Goal: Task Accomplishment & Management: Manage account settings

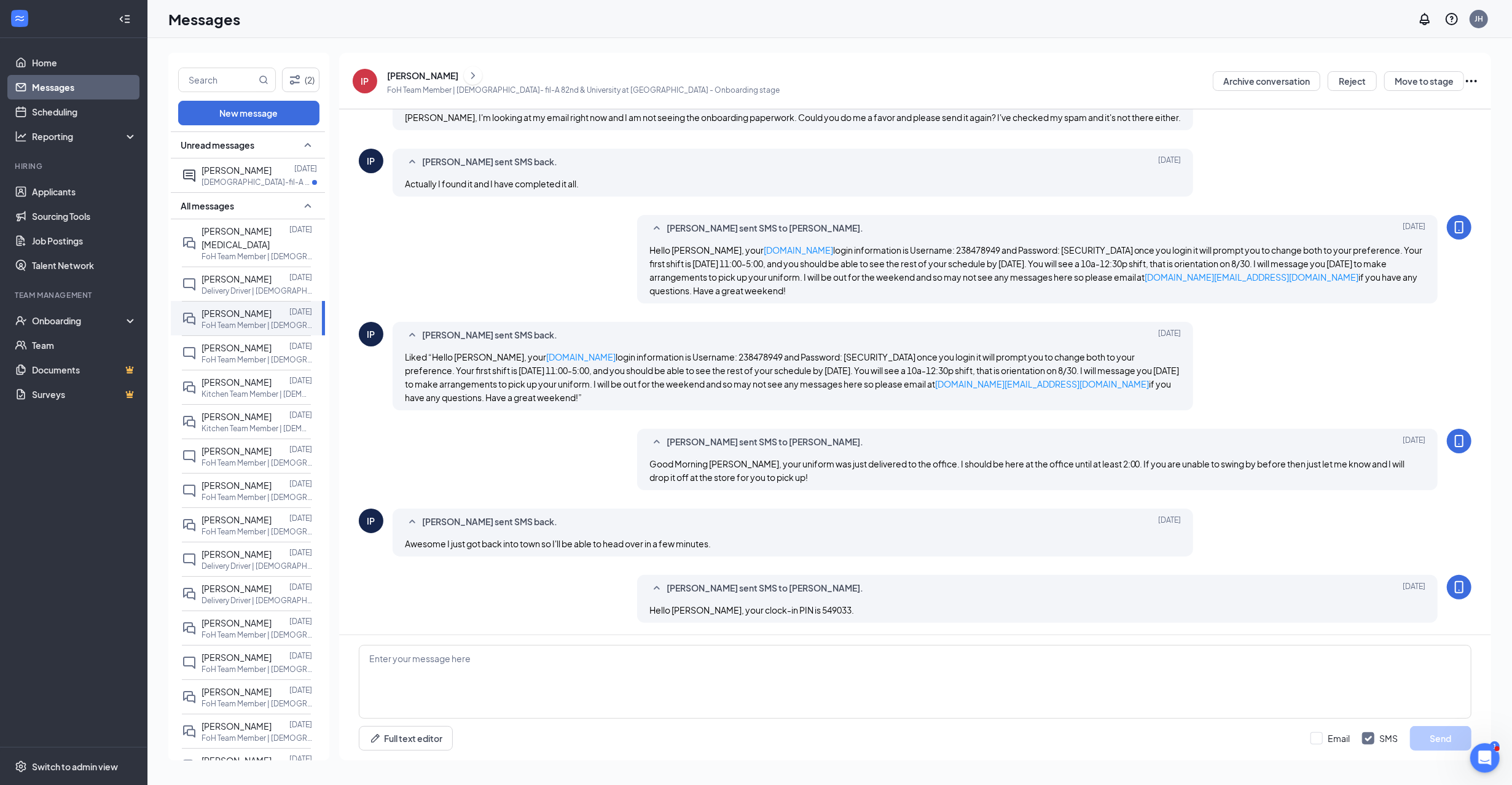
scroll to position [189, 0]
click at [234, 342] on span "[PERSON_NAME]" at bounding box center [237, 347] width 70 height 11
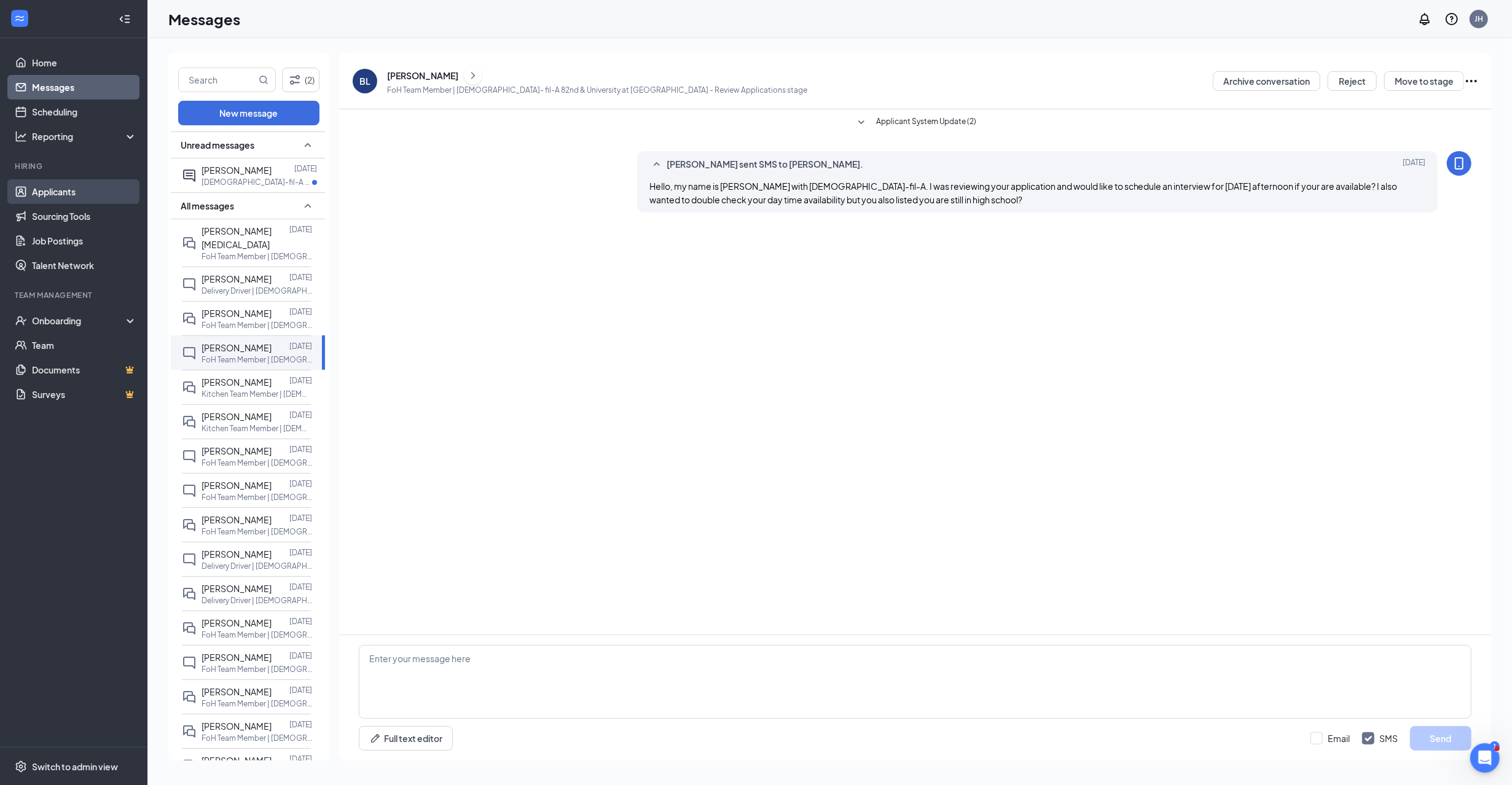
click at [59, 190] on link "Applicants" at bounding box center [84, 192] width 105 height 25
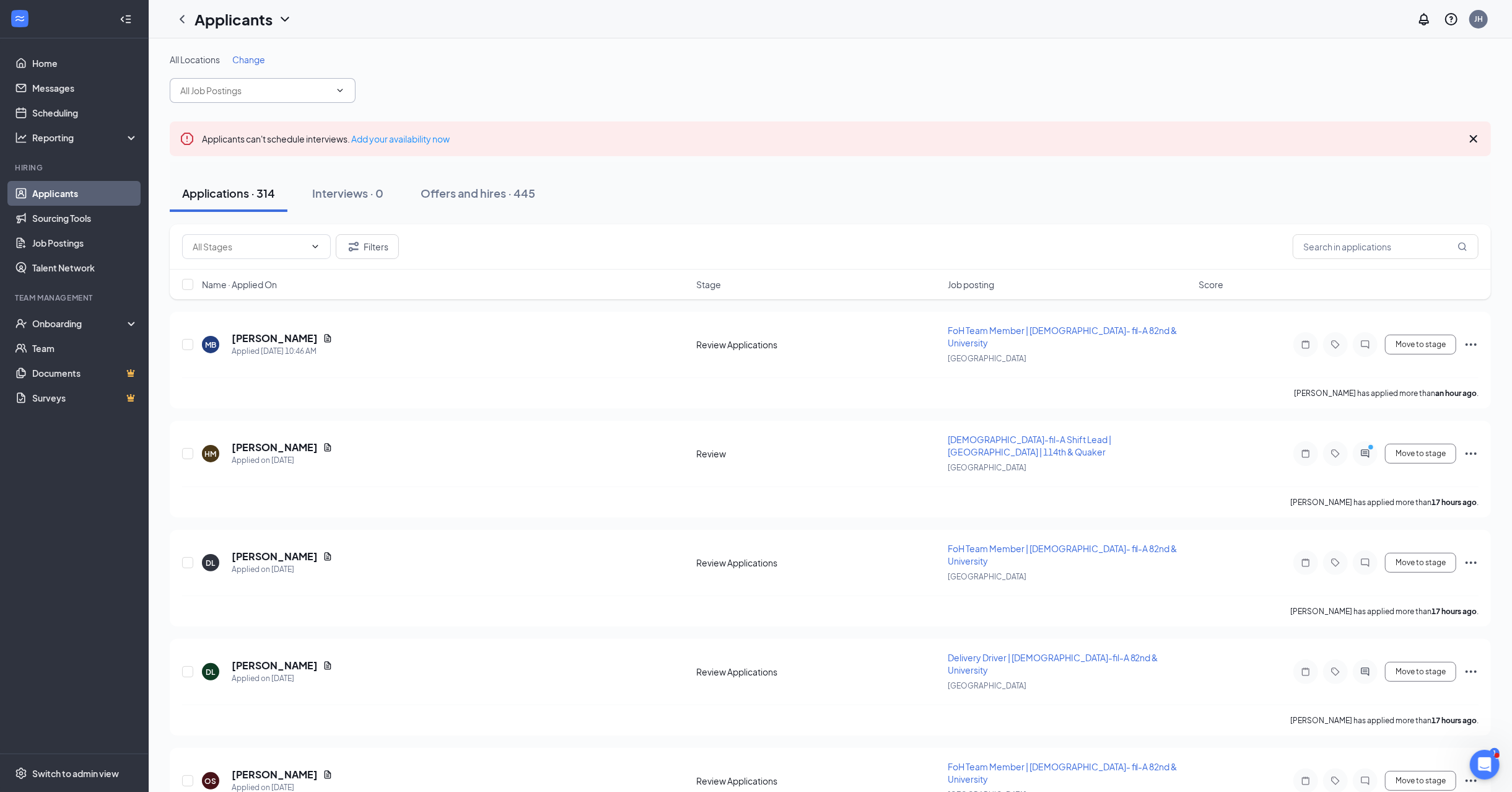
click at [278, 93] on input "text" at bounding box center [255, 90] width 150 height 13
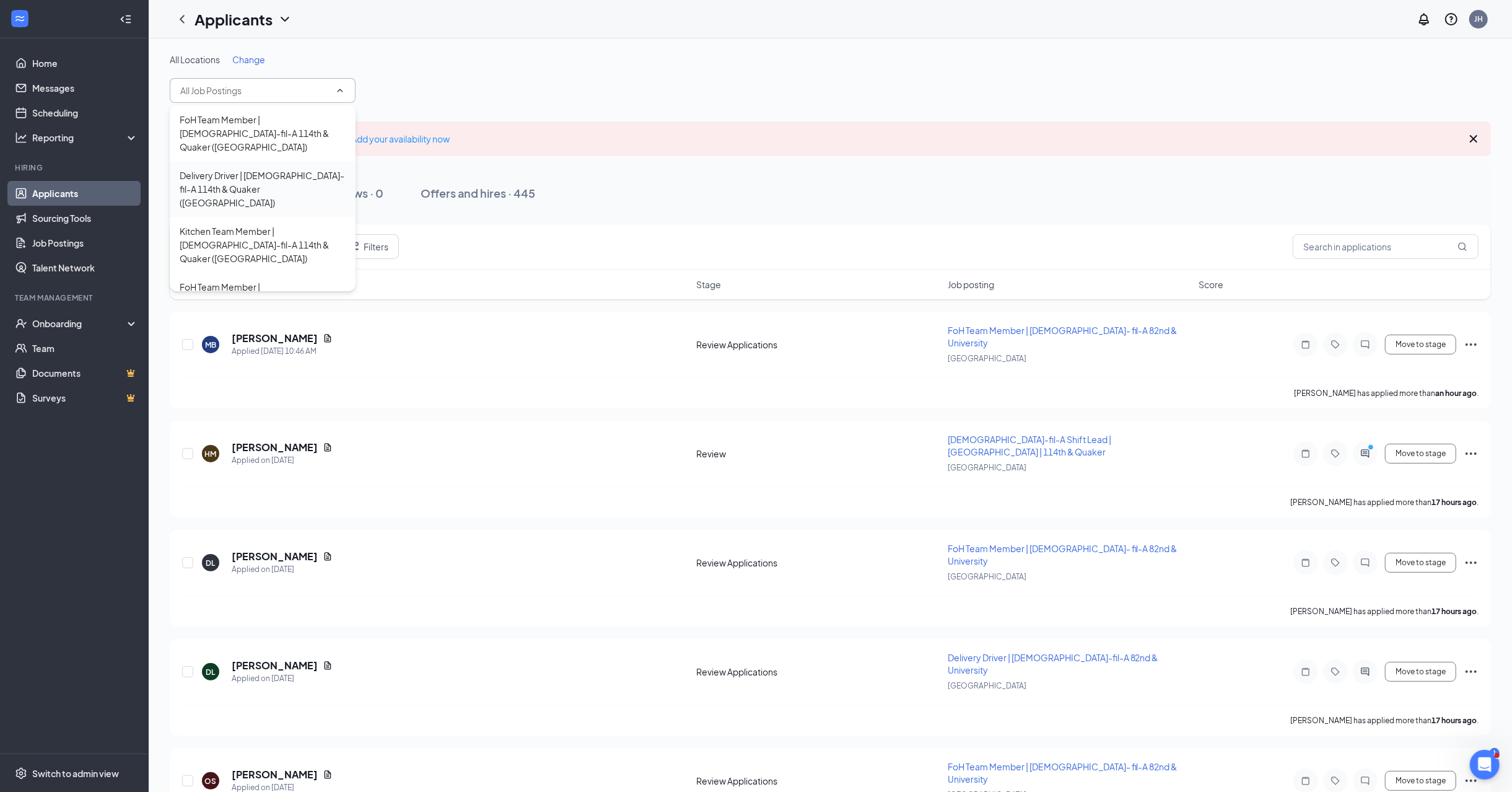
click at [265, 172] on div "Delivery Driver | [DEMOGRAPHIC_DATA]-fil-A 114th & Quaker ([GEOGRAPHIC_DATA])" at bounding box center [262, 189] width 166 height 41
type input "Delivery Driver | [DEMOGRAPHIC_DATA]-fil-A 114th & Quaker ([GEOGRAPHIC_DATA])"
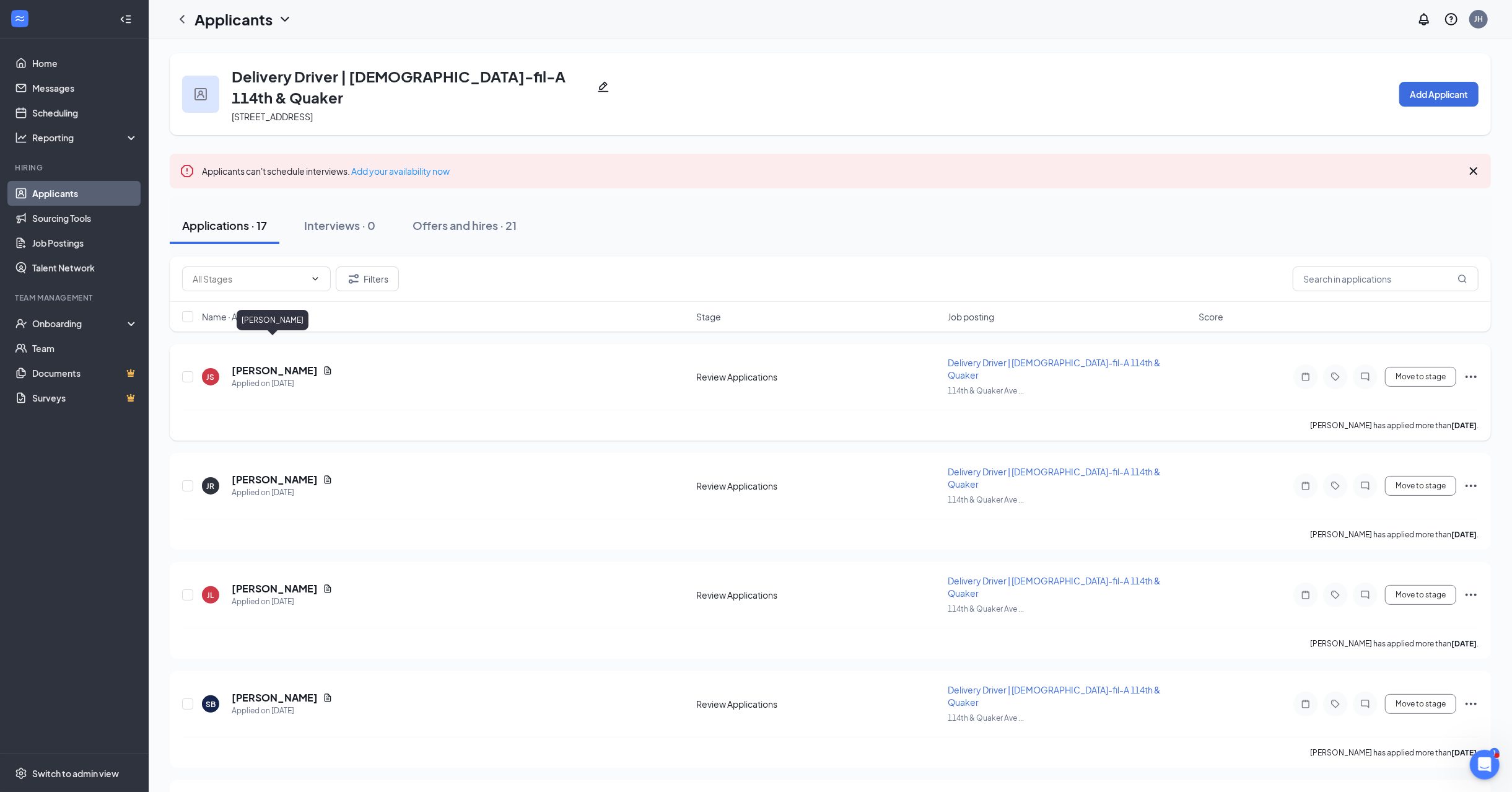
click at [264, 364] on h5 "[PERSON_NAME]" at bounding box center [275, 371] width 86 height 13
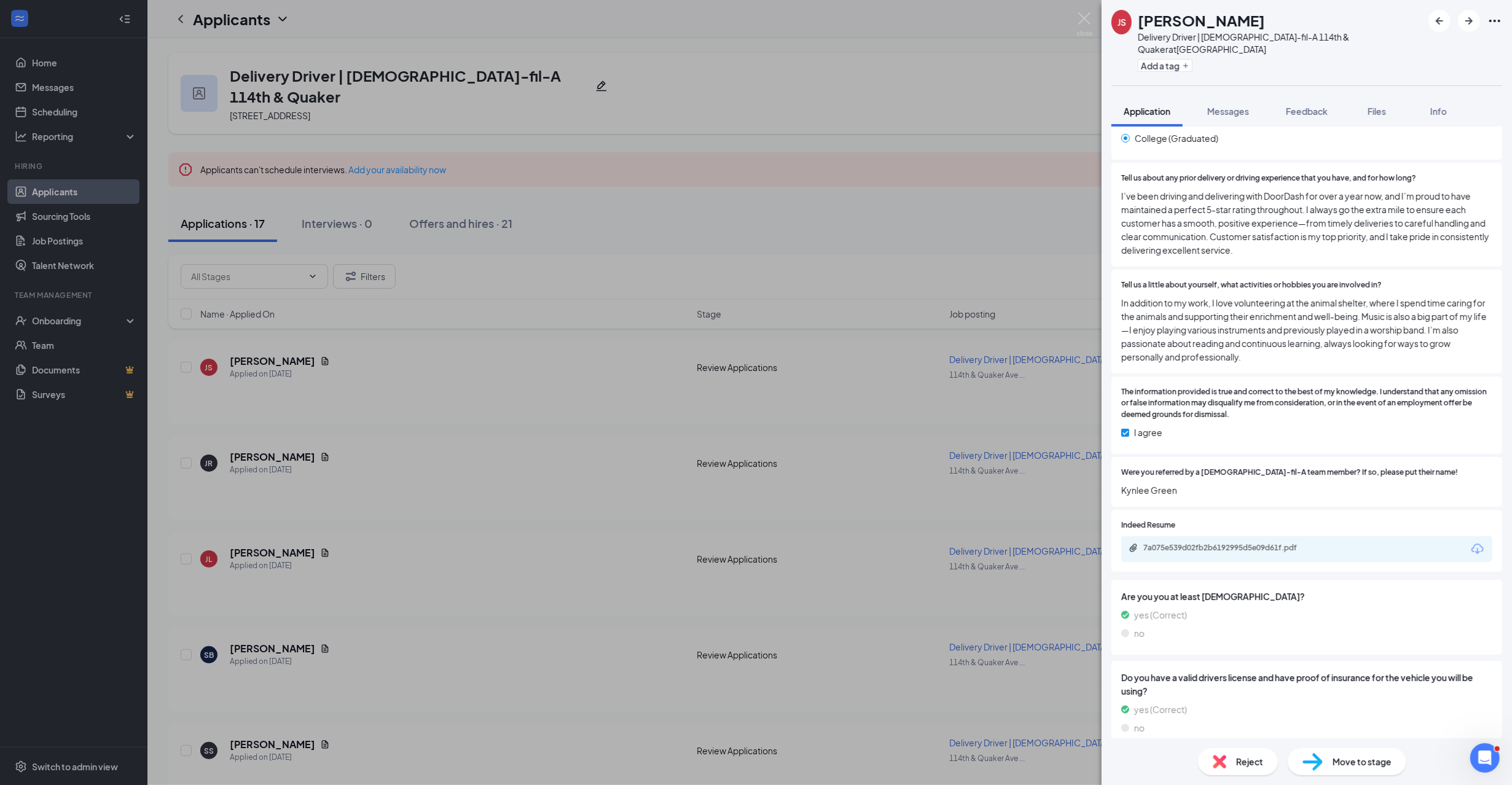
scroll to position [1065, 0]
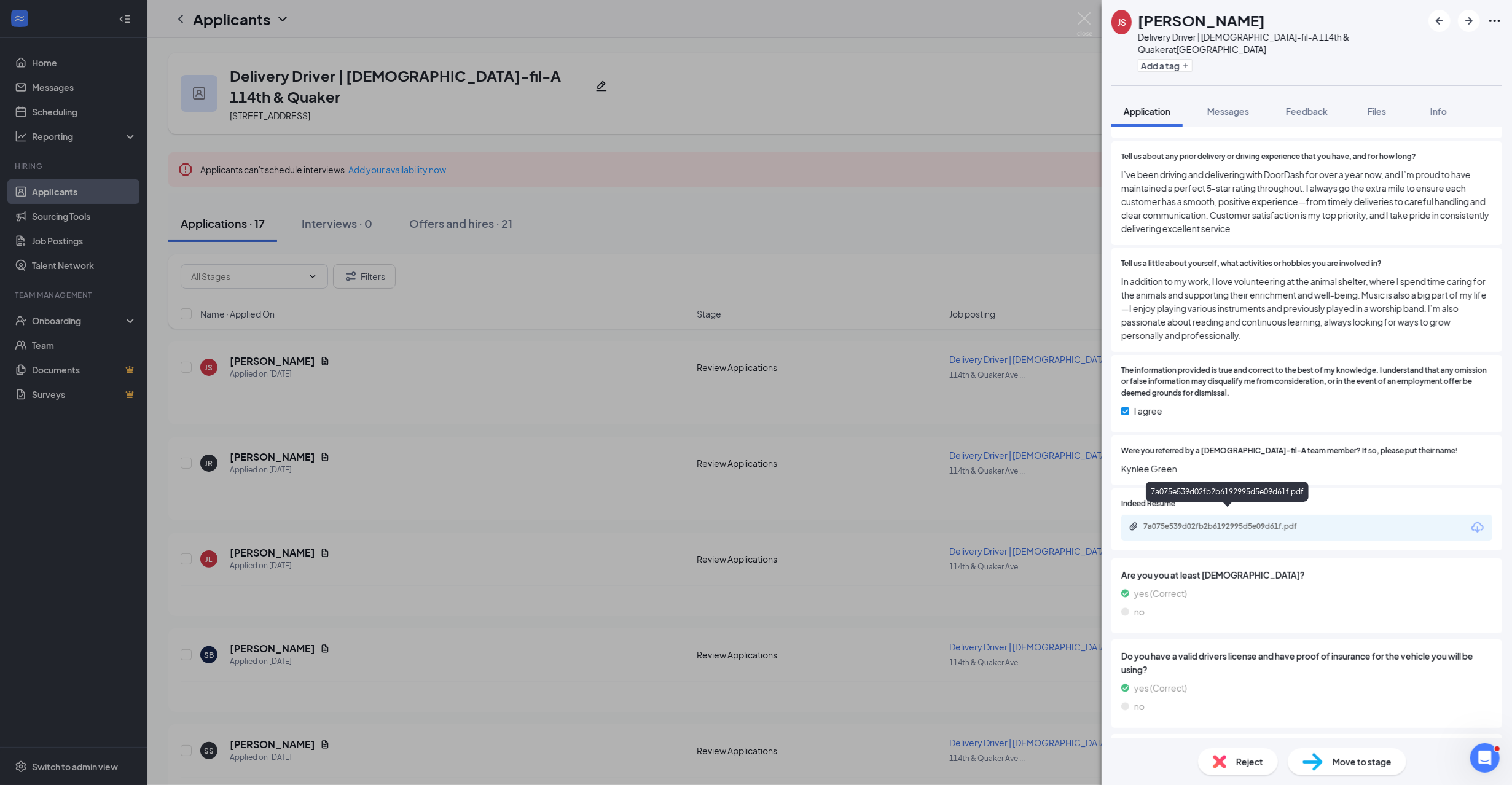
click at [1244, 521] on div "7a075e539d02fb2b6192995d5e09d61f.pdf" at bounding box center [1230, 526] width 172 height 10
click at [1237, 106] on span "Messages" at bounding box center [1228, 111] width 41 height 11
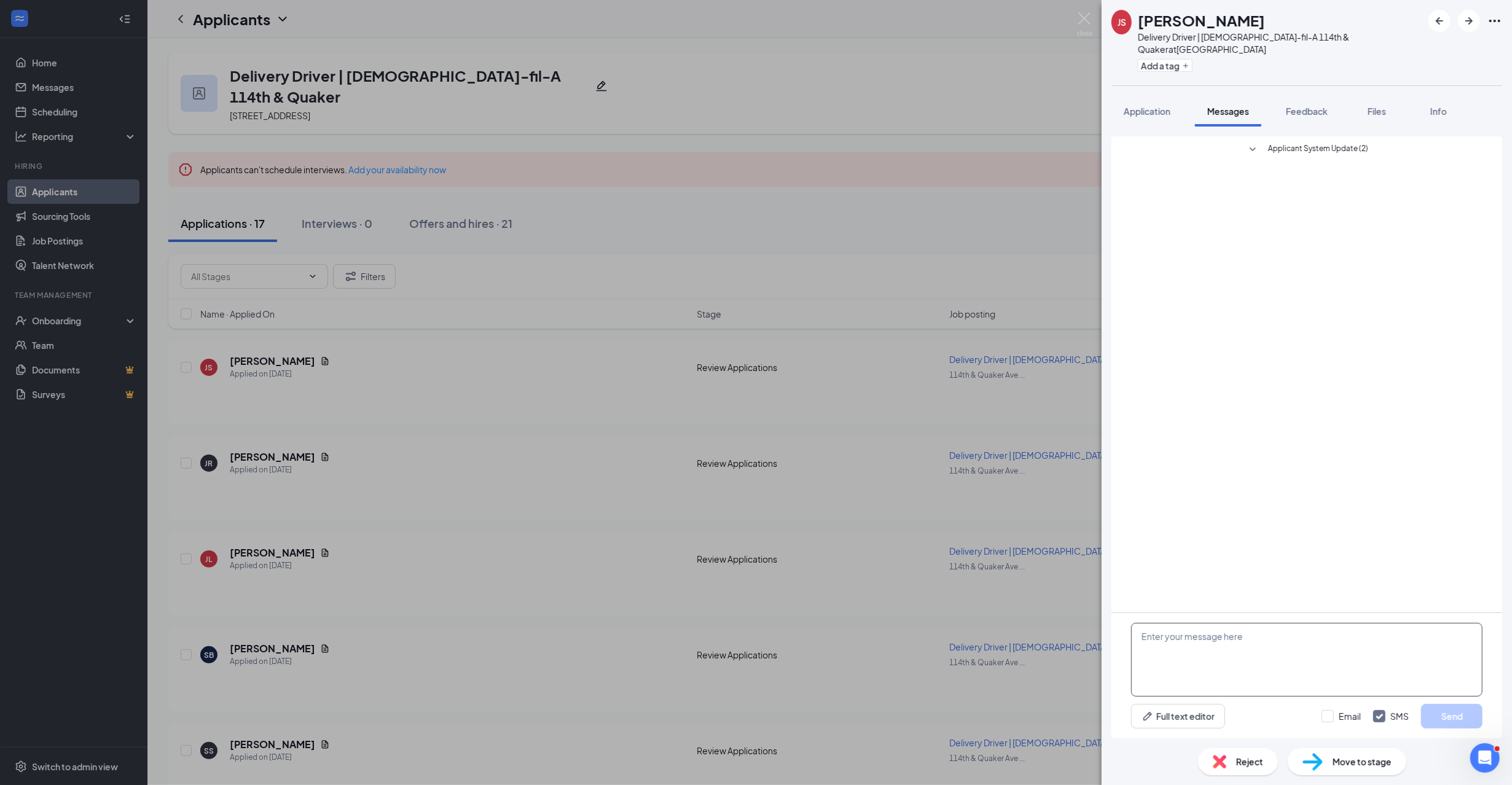
click at [1237, 659] on textarea at bounding box center [1307, 659] width 352 height 74
type textarea "Good Afternoon, my name is [PERSON_NAME] with [DEMOGRAPHIC_DATA]-fil-A. I was r…"
click at [1455, 712] on button "Send" at bounding box center [1452, 716] width 61 height 25
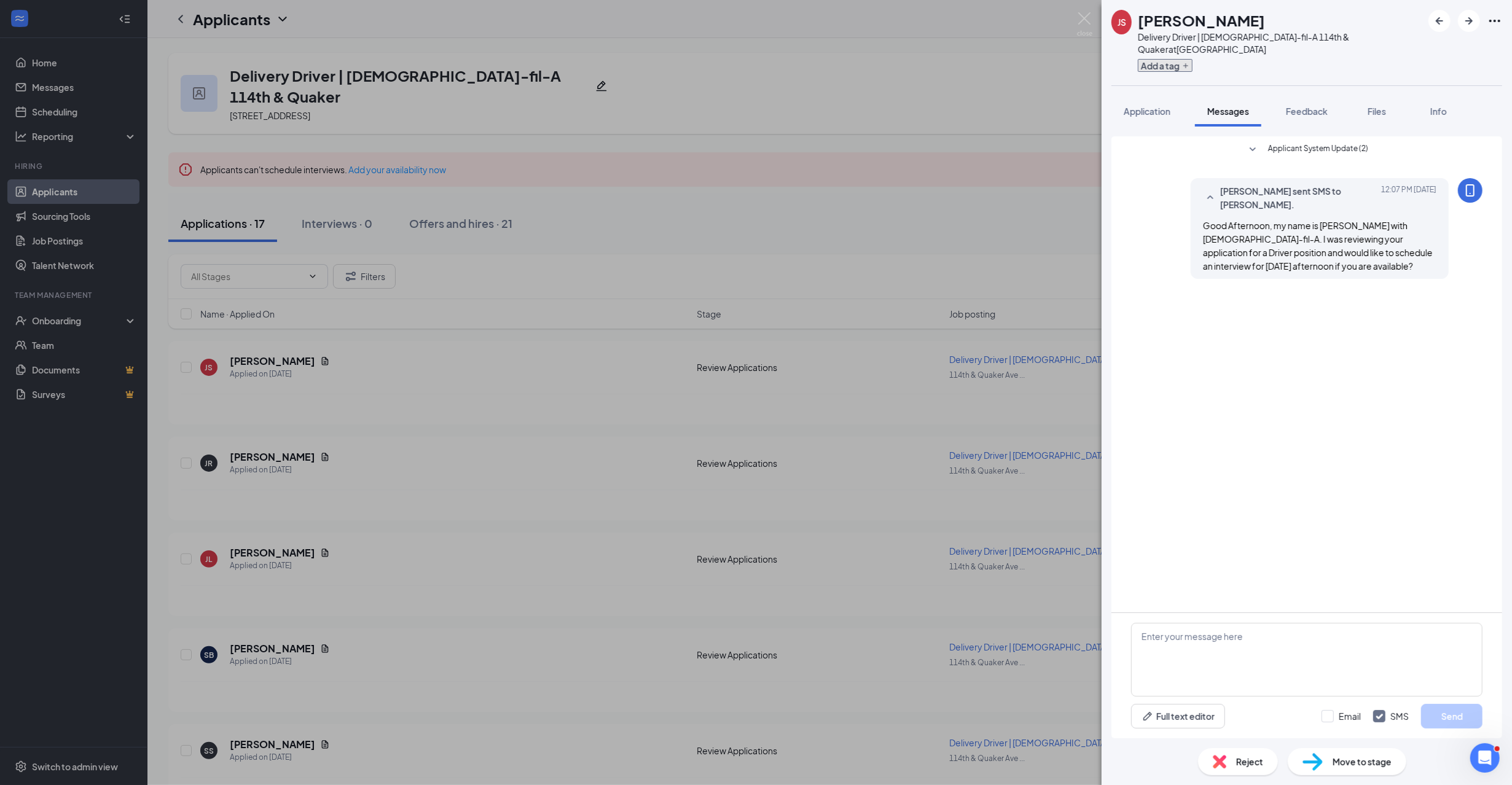
click at [1174, 59] on button "Add a tag" at bounding box center [1165, 65] width 55 height 13
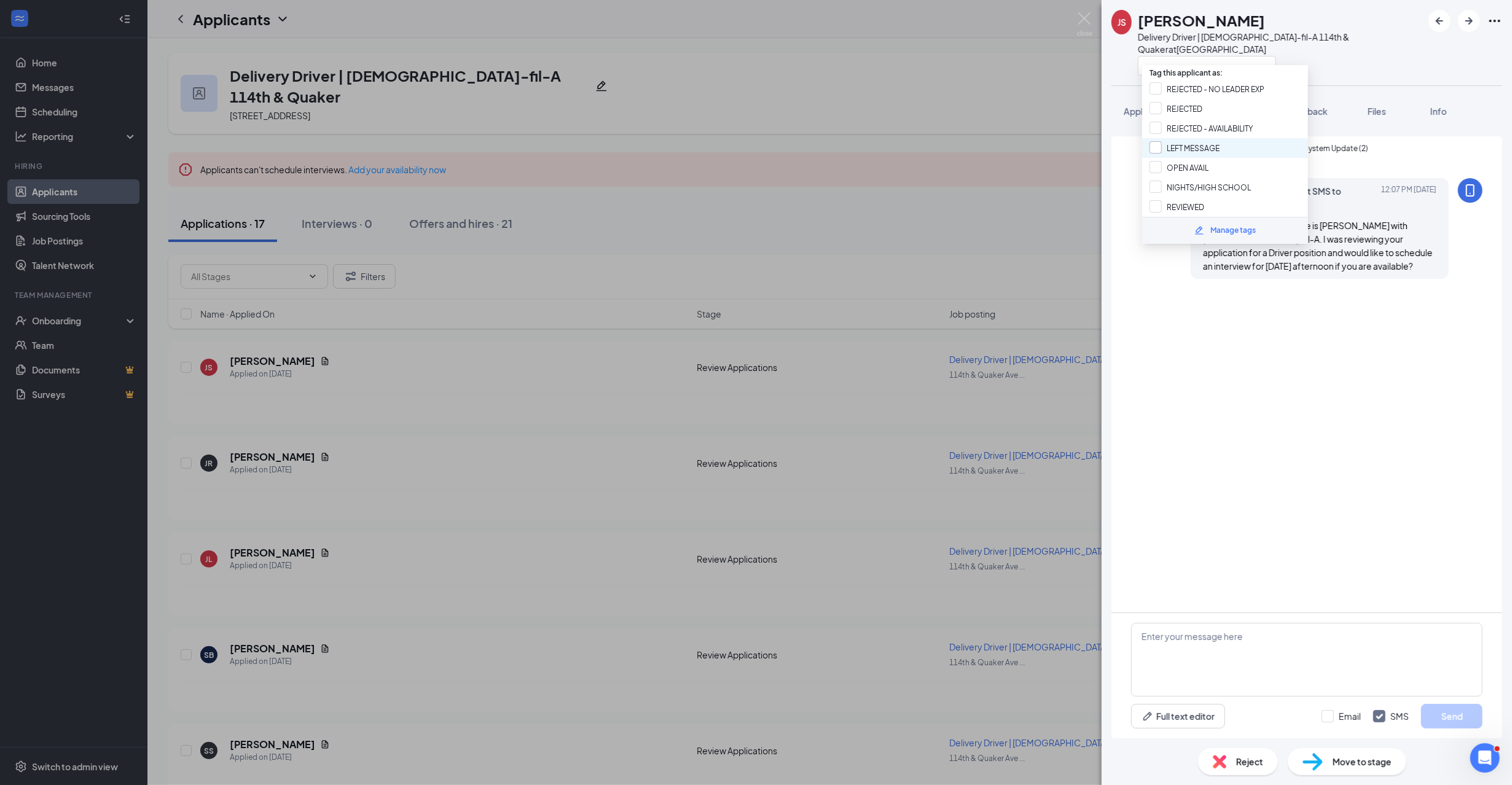
click at [1190, 149] on input "LEFT MESSAGE" at bounding box center [1184, 148] width 70 height 13
checkbox input "true"
click at [1343, 59] on div at bounding box center [1280, 65] width 285 height 21
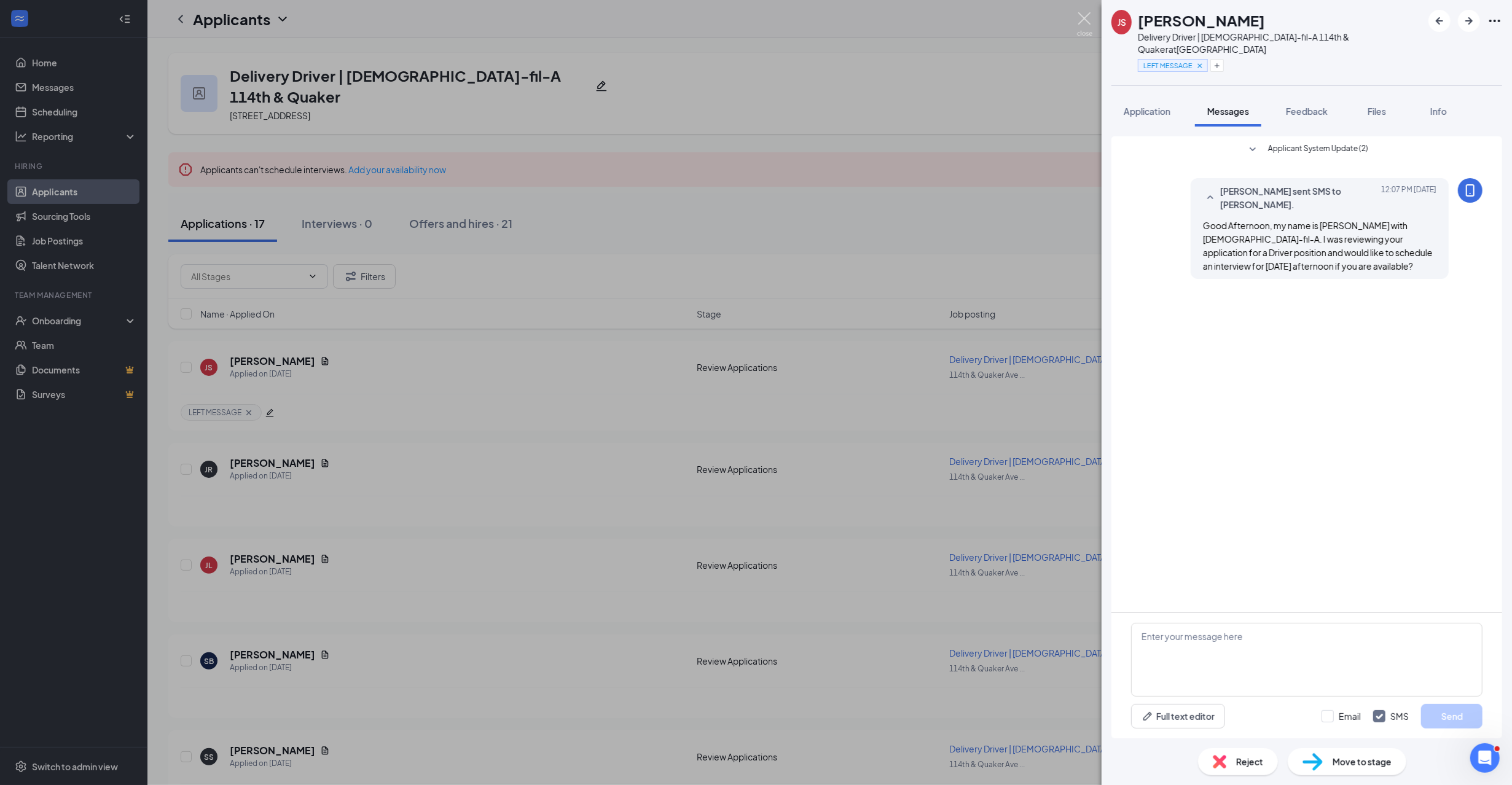
click at [1082, 22] on img at bounding box center [1085, 24] width 16 height 24
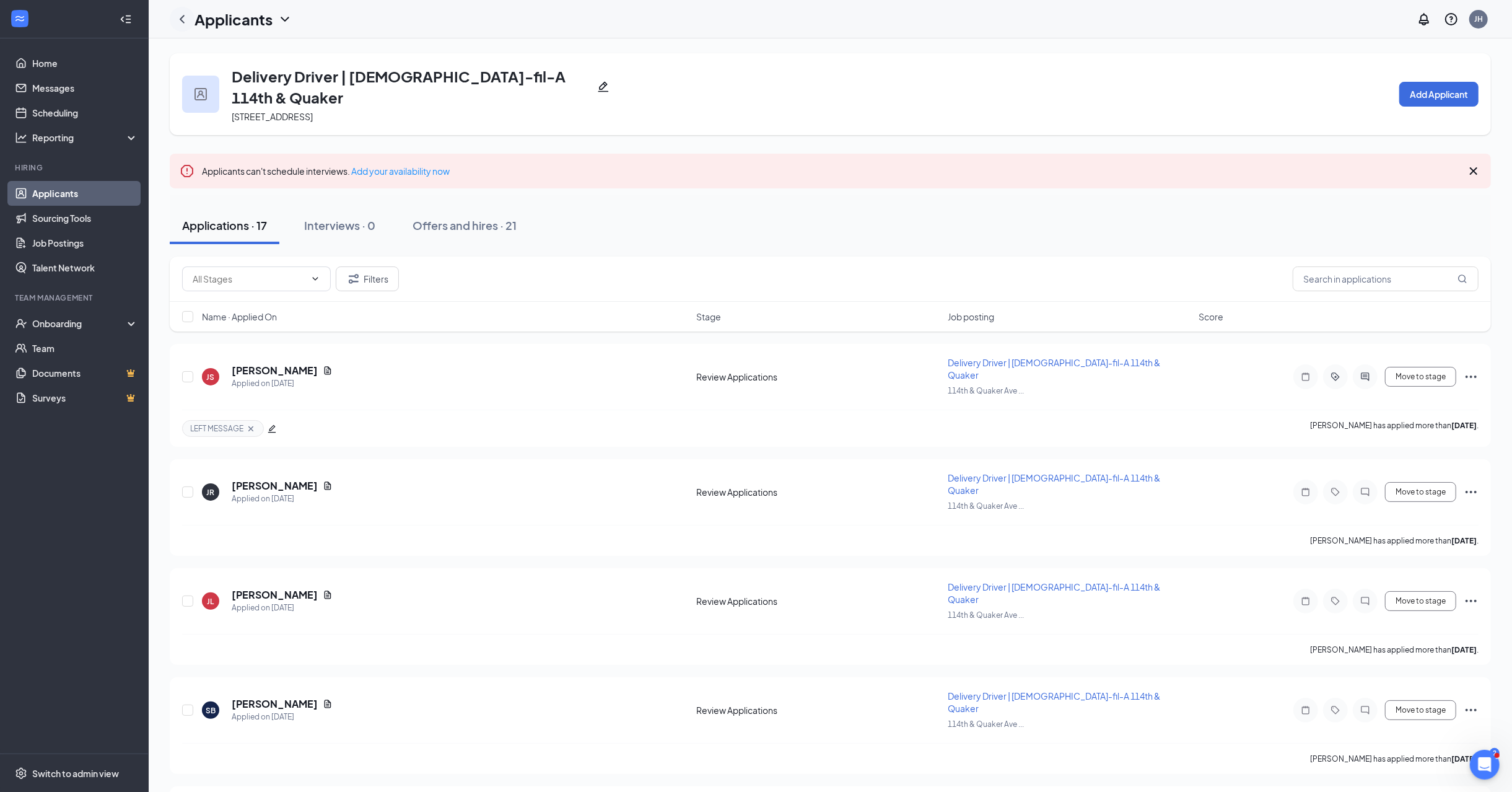
click at [179, 25] on icon "ChevronLeft" at bounding box center [182, 19] width 15 height 15
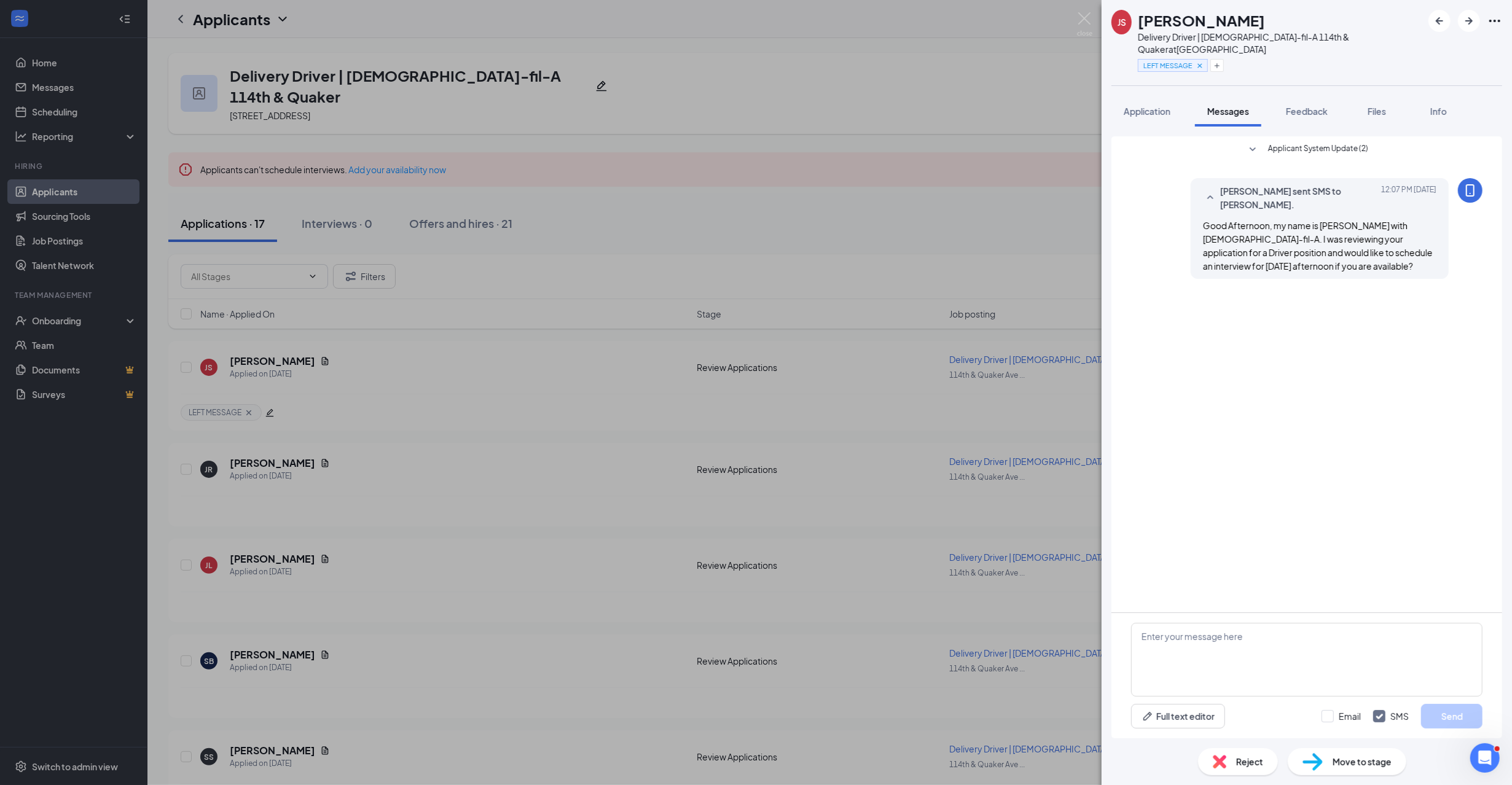
click at [65, 84] on div "JS [PERSON_NAME] Delivery Driver | [DEMOGRAPHIC_DATA]-fil-A 114th & Quaker at […" at bounding box center [756, 392] width 1512 height 785
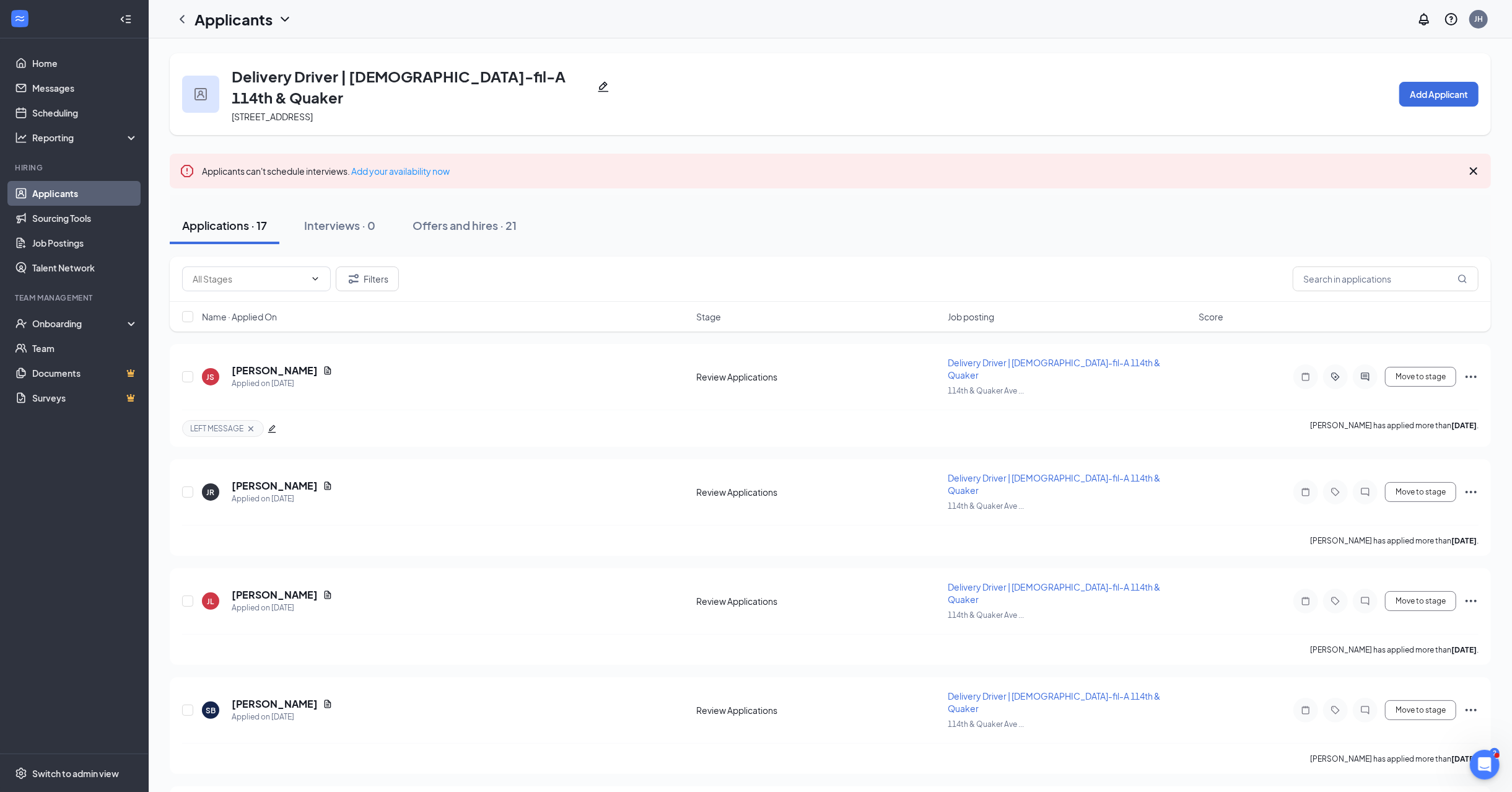
click at [53, 191] on link "Applicants" at bounding box center [85, 194] width 106 height 25
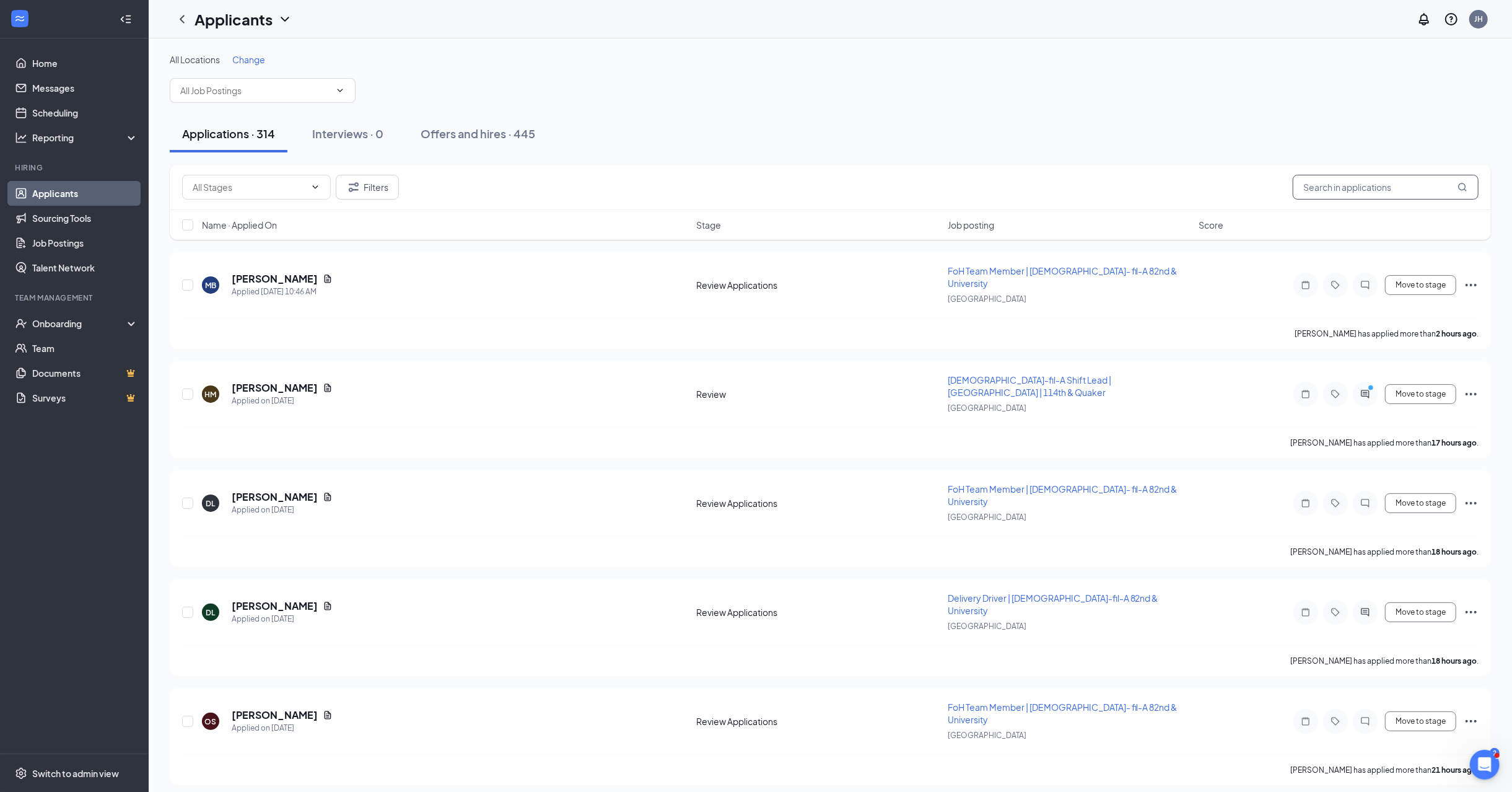
click at [1359, 182] on input "text" at bounding box center [1386, 187] width 186 height 25
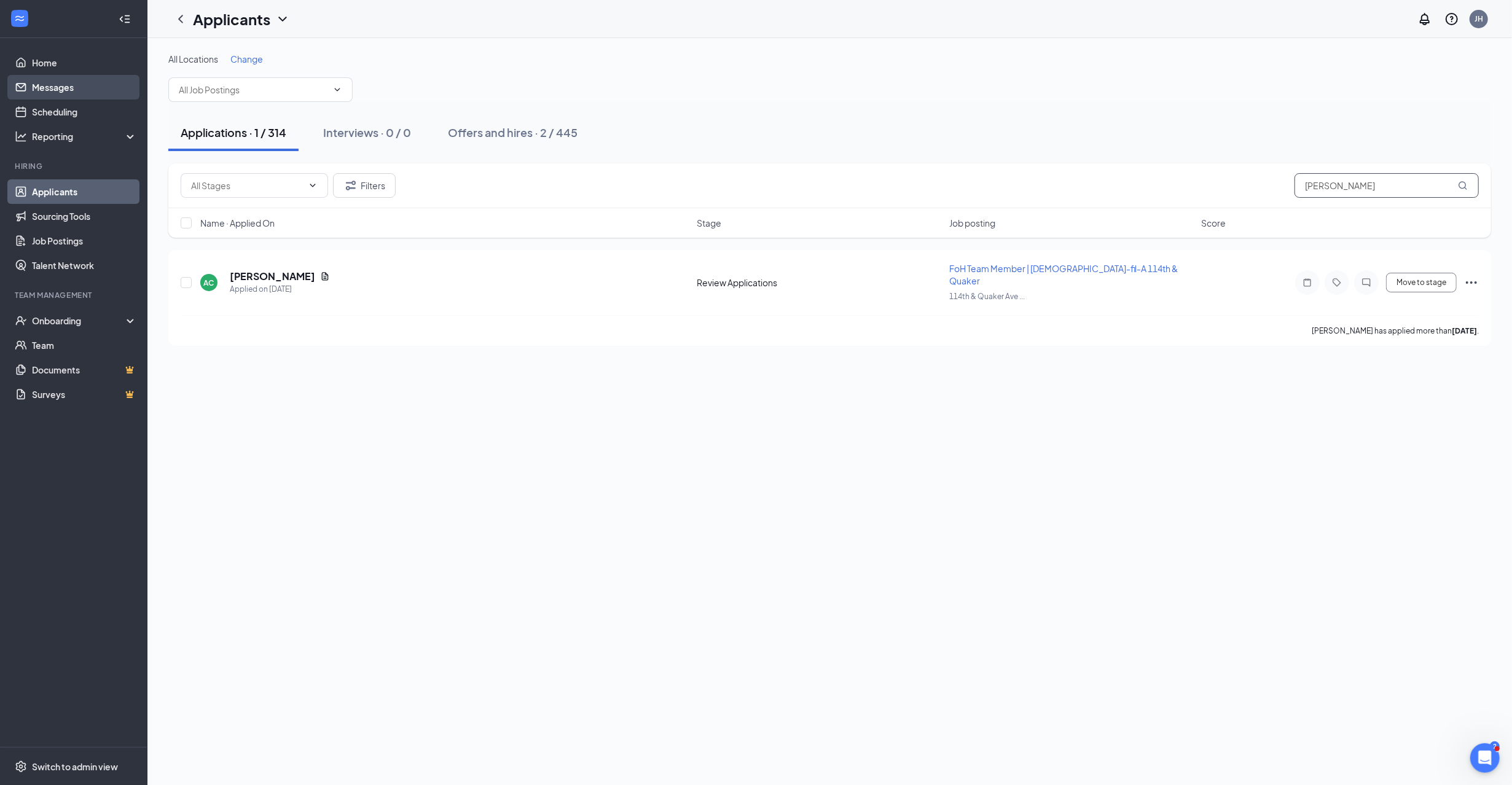
type input "[PERSON_NAME]"
click at [56, 86] on link "Messages" at bounding box center [84, 88] width 105 height 25
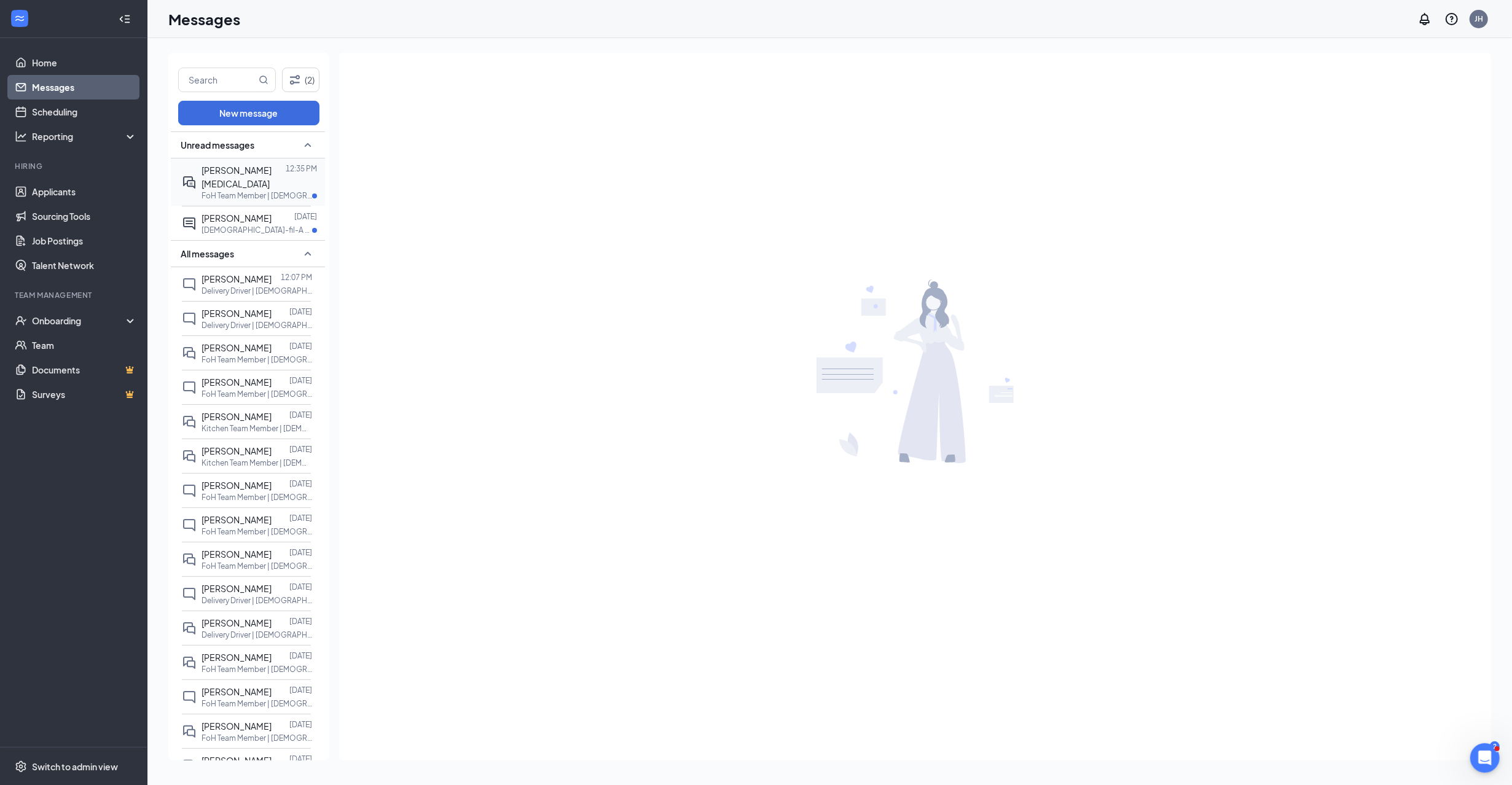
click at [238, 175] on div "[PERSON_NAME][MEDICAL_DATA]" at bounding box center [244, 177] width 84 height 27
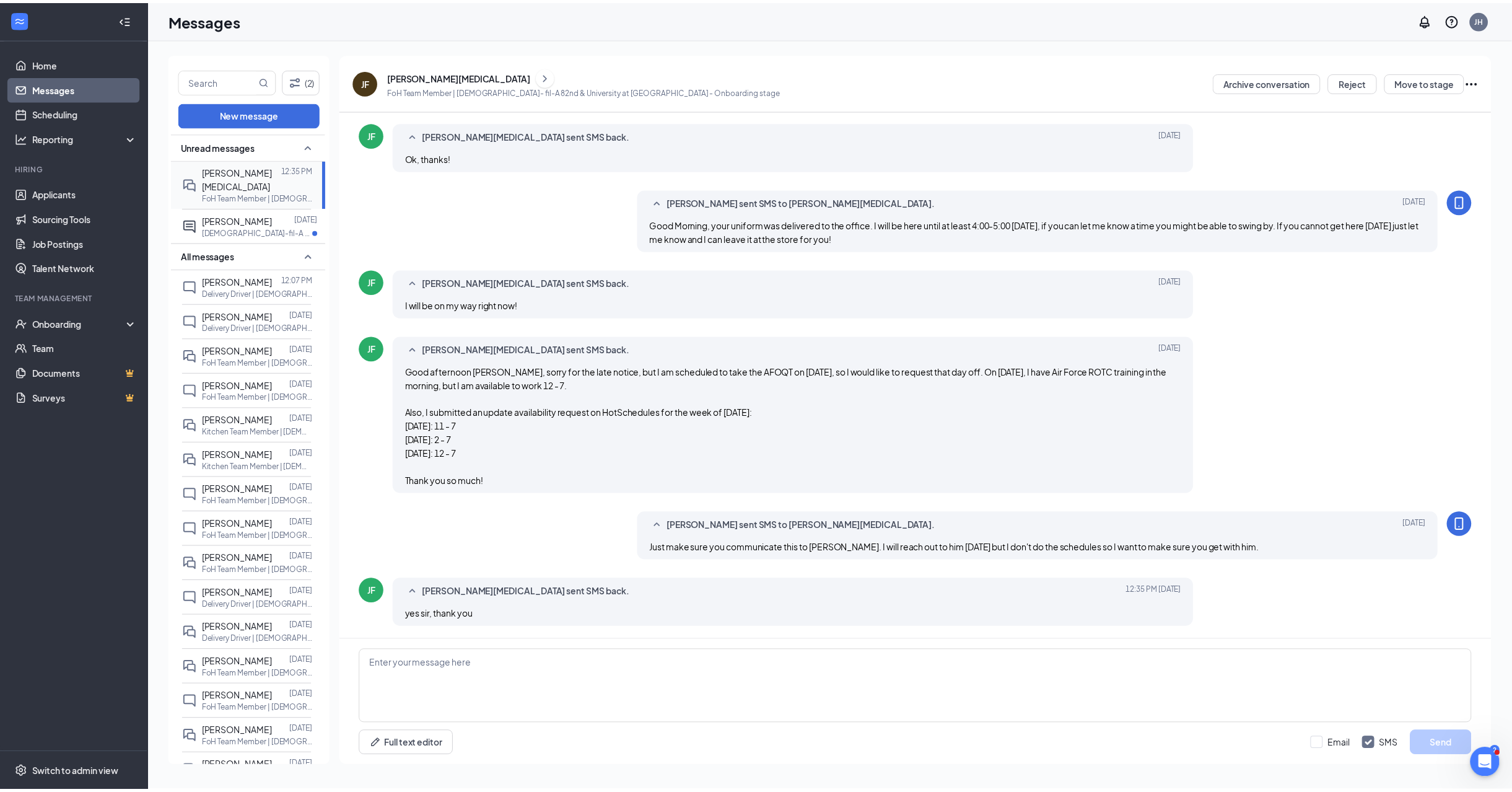
scroll to position [273, 0]
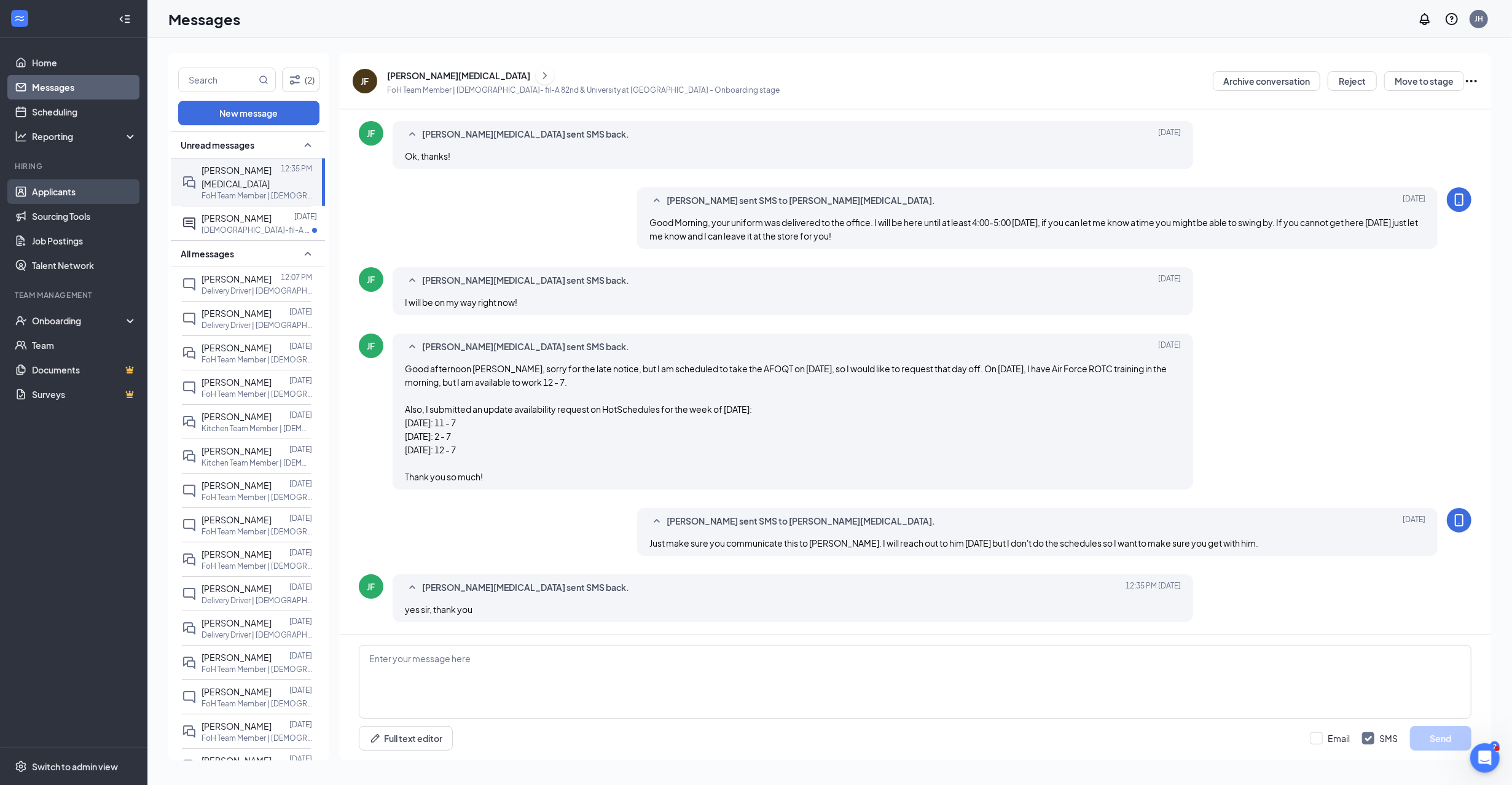
click at [45, 189] on link "Applicants" at bounding box center [84, 192] width 105 height 25
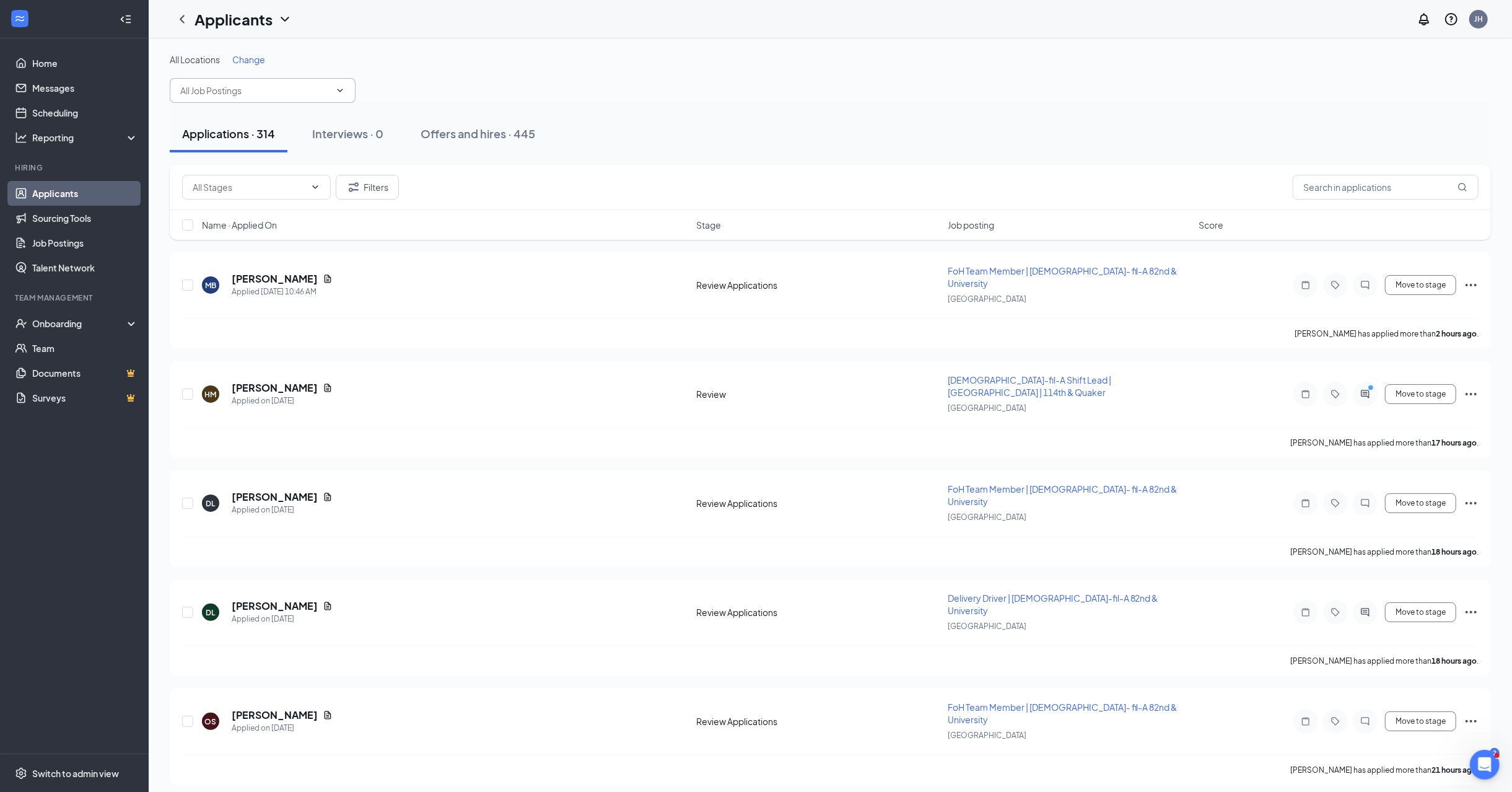
click at [236, 83] on input "text" at bounding box center [255, 90] width 150 height 13
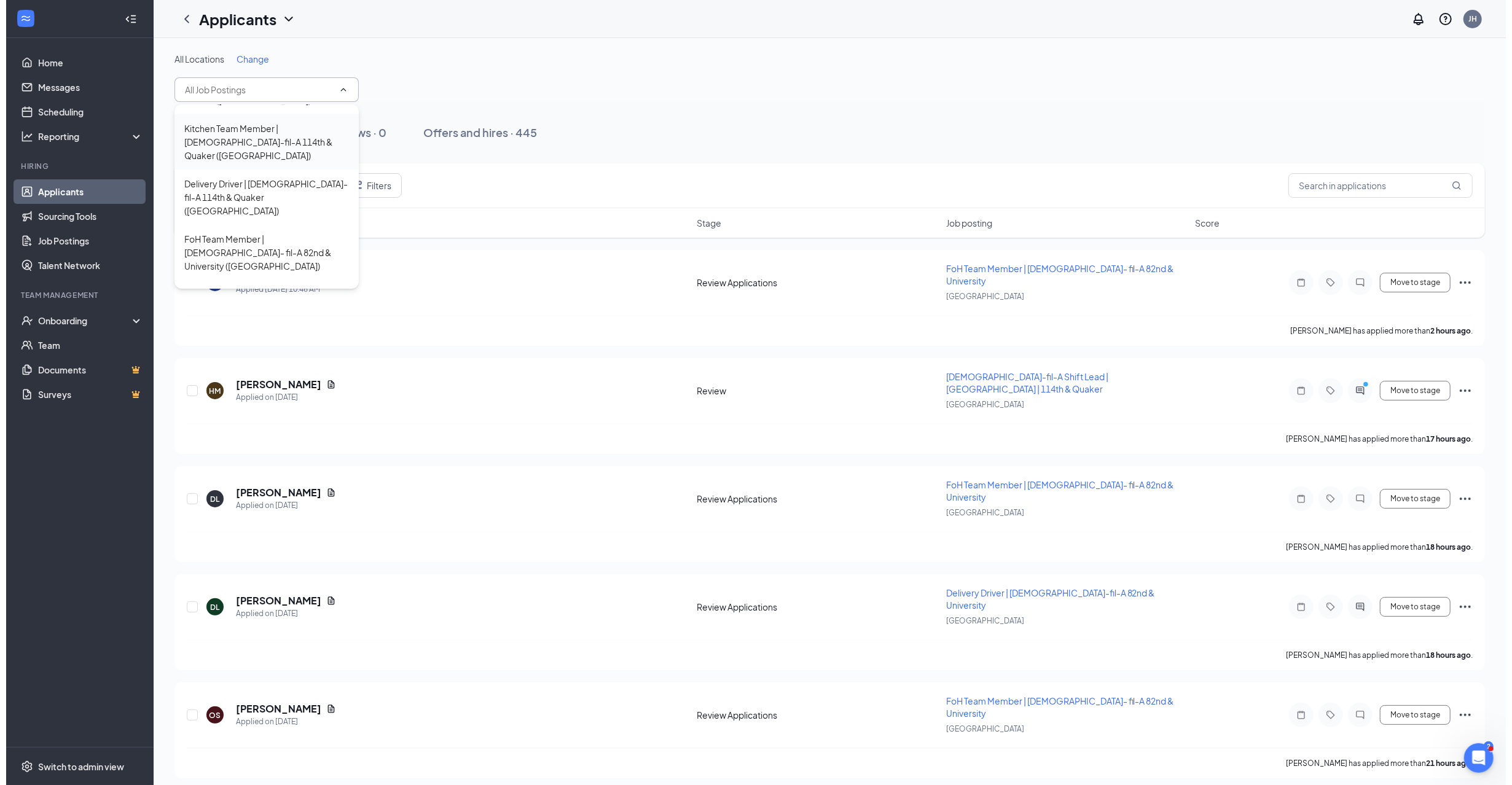
scroll to position [82, 0]
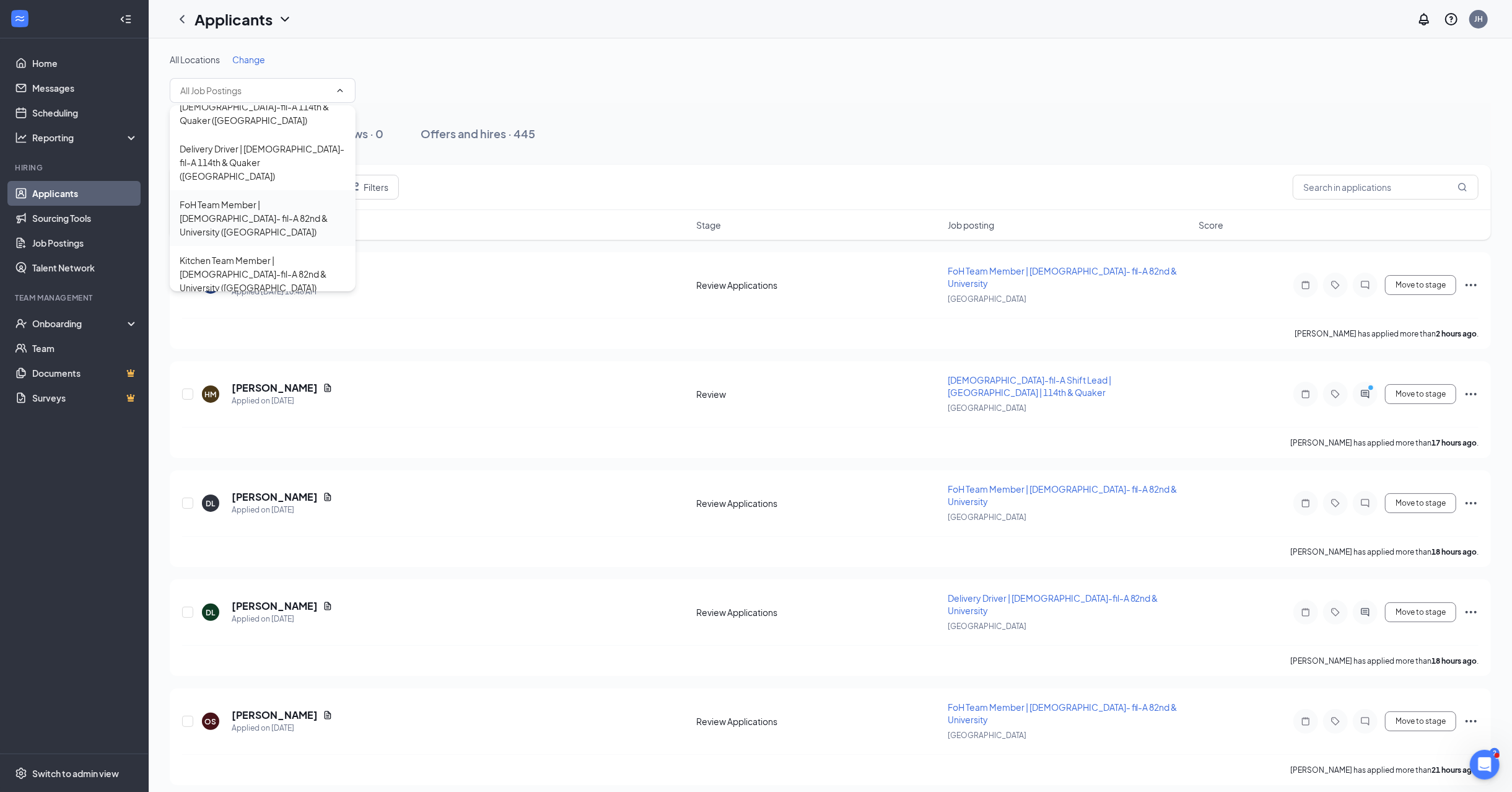
click at [253, 198] on div "FoH Team Member | [DEMOGRAPHIC_DATA]- fil-A 82nd & University ([GEOGRAPHIC_DATA…" at bounding box center [262, 218] width 166 height 41
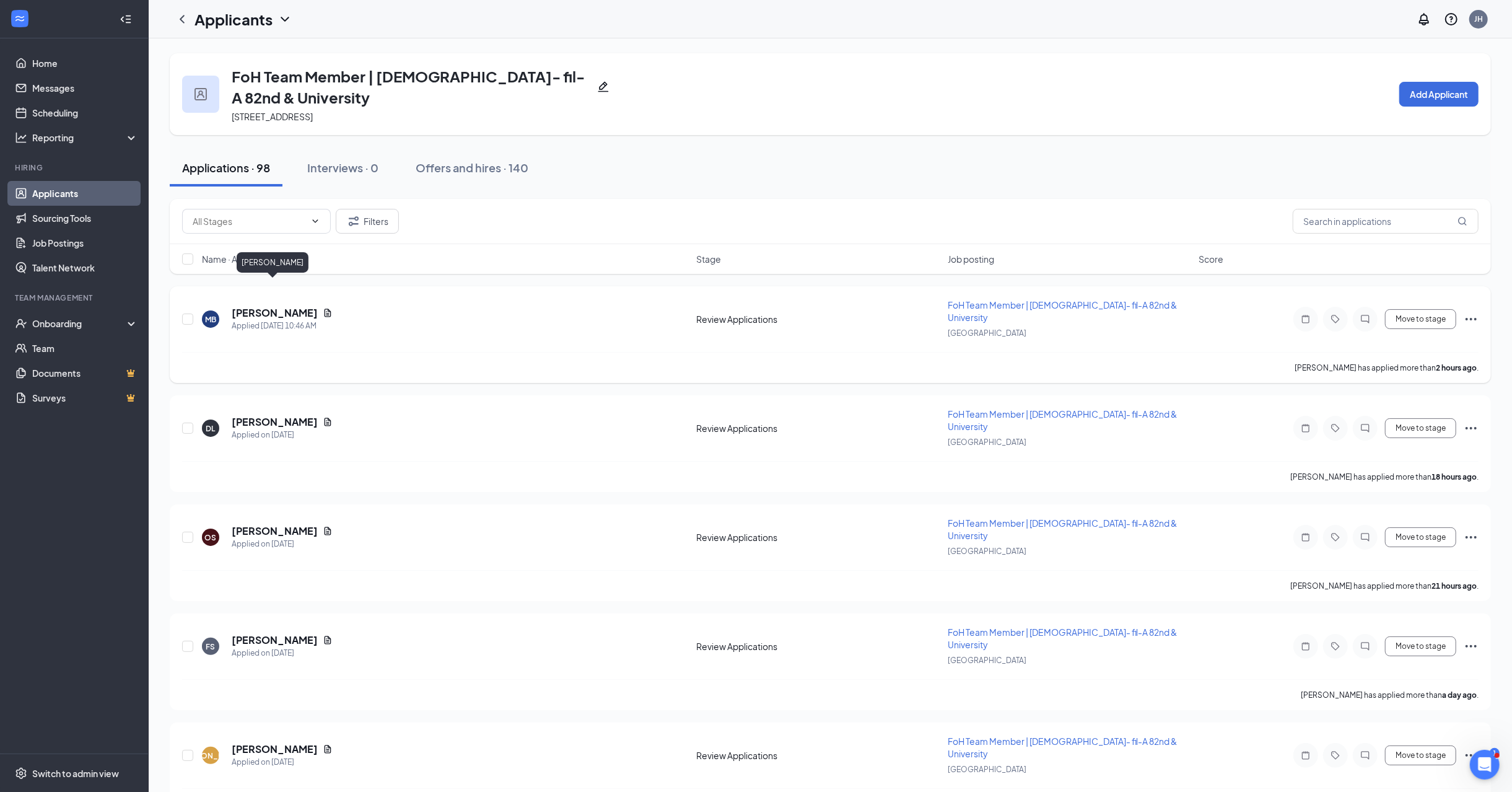
click at [266, 306] on h5 "[PERSON_NAME]" at bounding box center [275, 313] width 86 height 13
